Goal: Navigation & Orientation: Find specific page/section

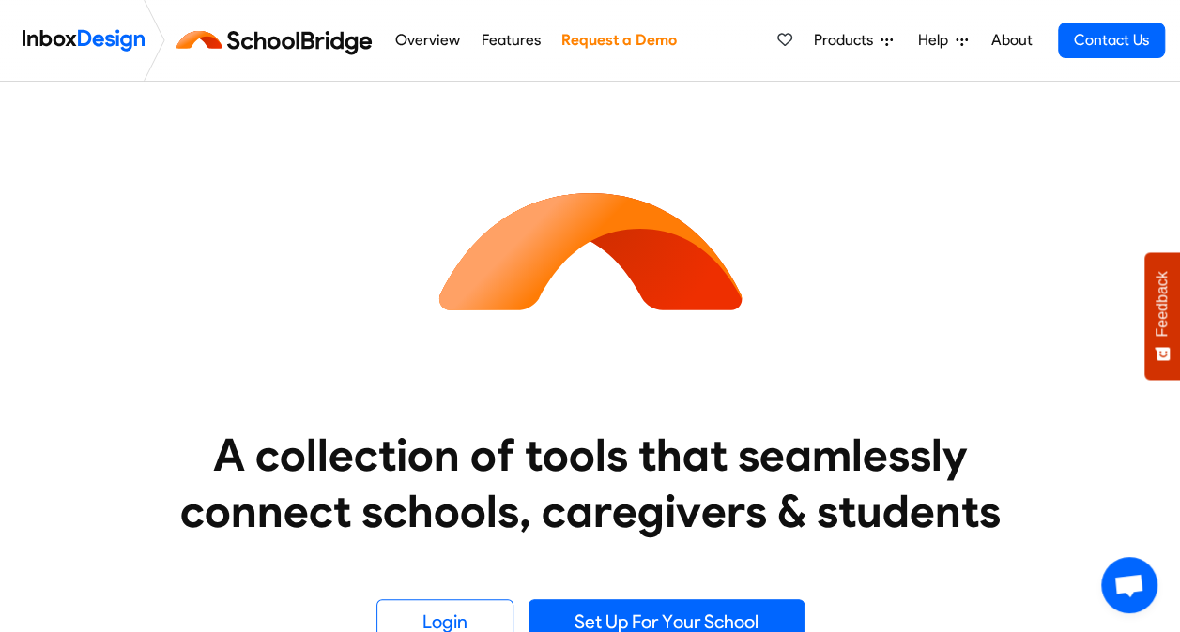
click at [269, 45] on img at bounding box center [278, 40] width 211 height 45
click at [276, 39] on img at bounding box center [278, 40] width 211 height 45
